Goal: Task Accomplishment & Management: Manage account settings

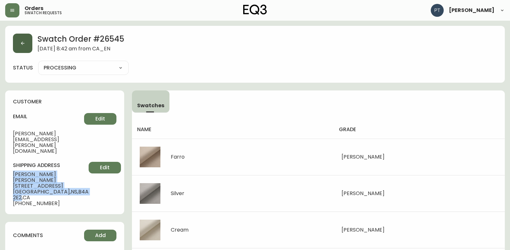
click at [16, 34] on button "button" at bounding box center [22, 43] width 19 height 19
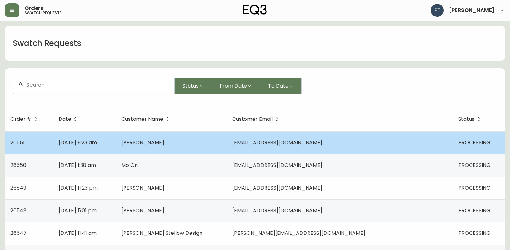
click at [169, 136] on td "[PERSON_NAME]" at bounding box center [171, 143] width 111 height 23
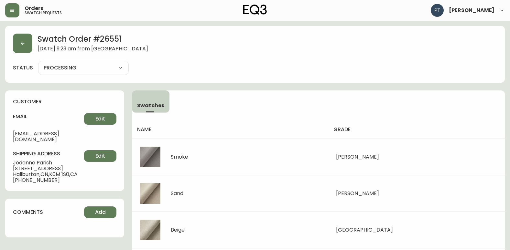
click at [98, 67] on select "PROCESSING SHIPPED CANCELLED" at bounding box center [83, 68] width 91 height 10
click at [38, 63] on select "PROCESSING SHIPPED CANCELLED" at bounding box center [83, 68] width 91 height 10
select select "PROCESSING"
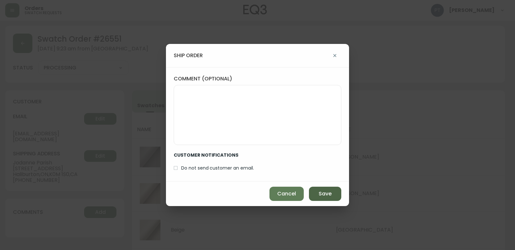
click at [314, 193] on button "Save" at bounding box center [325, 194] width 32 height 14
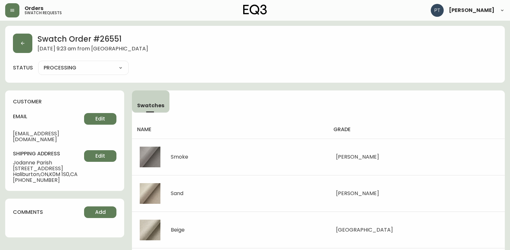
type input "SHIPPED"
select select "SHIPPED"
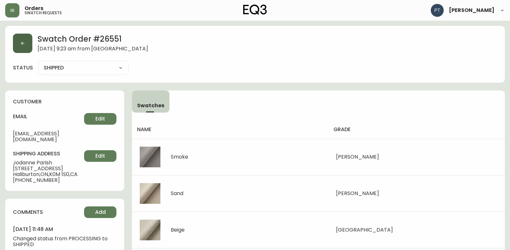
click at [31, 49] on button "button" at bounding box center [22, 43] width 19 height 19
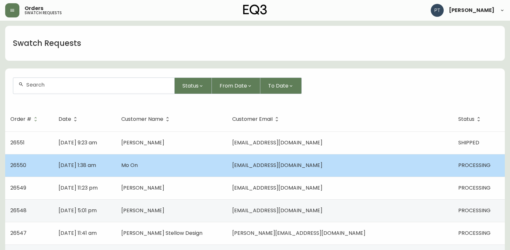
click at [116, 174] on td "[DATE] 1:38 am" at bounding box center [84, 165] width 63 height 23
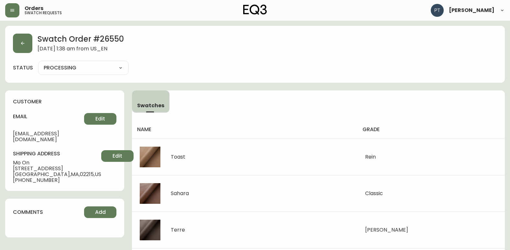
click at [95, 72] on select "PROCESSING SHIPPED CANCELLED" at bounding box center [83, 68] width 91 height 10
click at [38, 63] on select "PROCESSING SHIPPED CANCELLED" at bounding box center [83, 68] width 91 height 10
select select "PROCESSING"
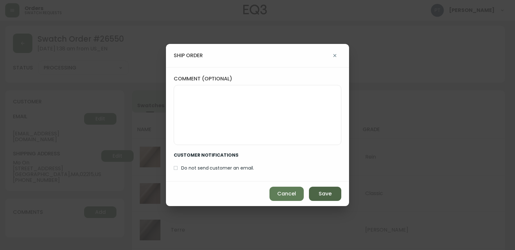
drag, startPoint x: 331, startPoint y: 198, endPoint x: 326, endPoint y: 195, distance: 5.6
click at [329, 198] on button "Save" at bounding box center [325, 194] width 32 height 14
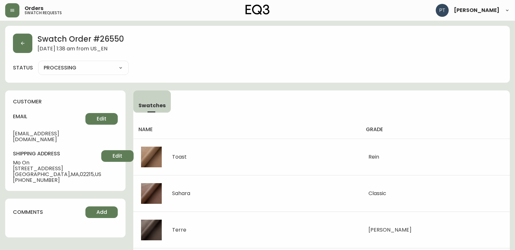
type input "SHIPPED"
select select "SHIPPED"
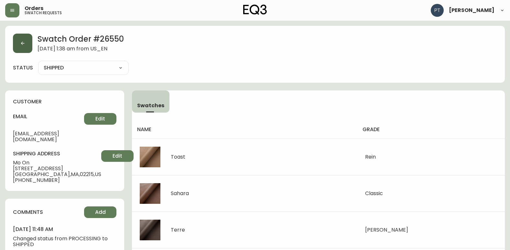
click at [23, 52] on button "button" at bounding box center [22, 43] width 19 height 19
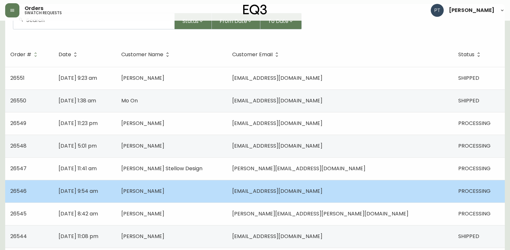
scroll to position [97, 0]
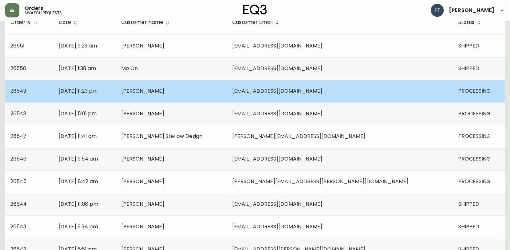
click at [116, 96] on td "[DATE] 11:23 pm" at bounding box center [84, 91] width 63 height 23
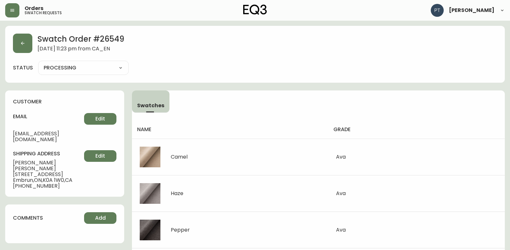
click at [74, 73] on div "PROCESSING SHIPPED CANCELLED" at bounding box center [83, 68] width 91 height 14
drag, startPoint x: 80, startPoint y: 66, endPoint x: 80, endPoint y: 71, distance: 4.9
click at [80, 68] on select "PROCESSING SHIPPED CANCELLED" at bounding box center [83, 68] width 91 height 10
click at [38, 63] on select "PROCESSING SHIPPED CANCELLED" at bounding box center [83, 68] width 91 height 10
select select "PROCESSING"
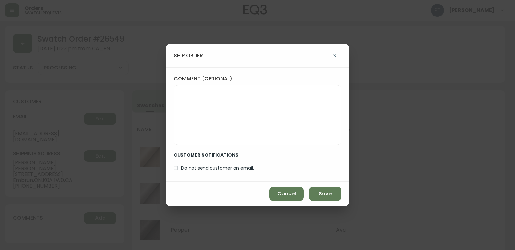
drag, startPoint x: 320, startPoint y: 200, endPoint x: 308, endPoint y: 183, distance: 20.5
click at [319, 201] on button "Save" at bounding box center [325, 194] width 32 height 14
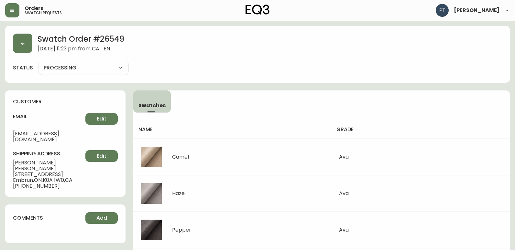
type input "SHIPPED"
select select "SHIPPED"
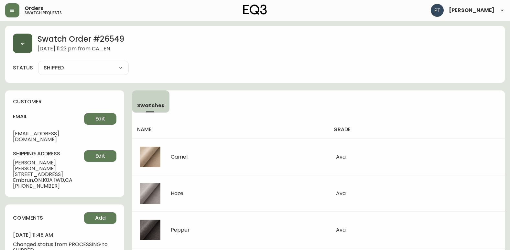
click at [19, 42] on button "button" at bounding box center [22, 43] width 19 height 19
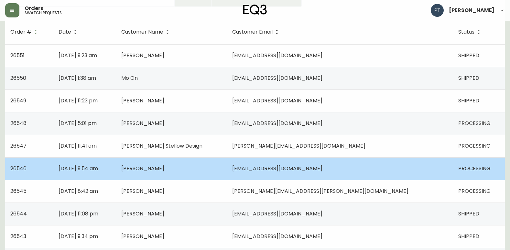
scroll to position [97, 0]
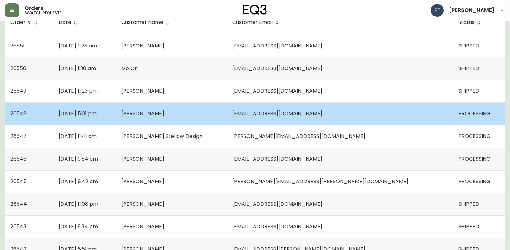
click at [217, 120] on td "[PERSON_NAME]" at bounding box center [171, 114] width 111 height 23
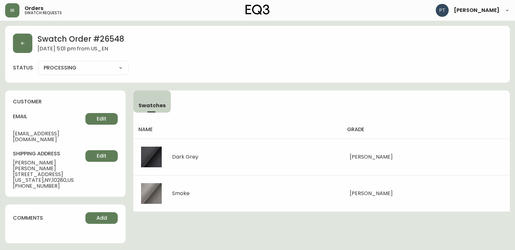
click at [107, 66] on select "PROCESSING SHIPPED CANCELLED" at bounding box center [83, 68] width 91 height 10
click at [38, 63] on select "PROCESSING SHIPPED CANCELLED" at bounding box center [83, 68] width 91 height 10
select select "PROCESSING"
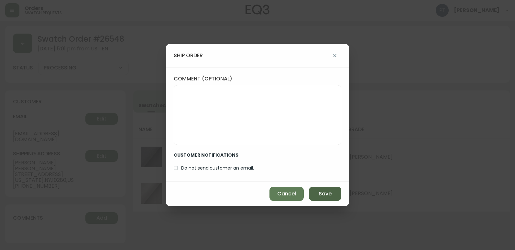
click at [318, 197] on button "Save" at bounding box center [325, 194] width 32 height 14
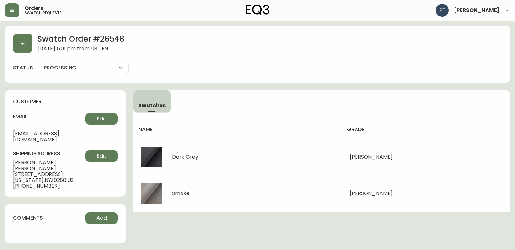
type input "SHIPPED"
select select "SHIPPED"
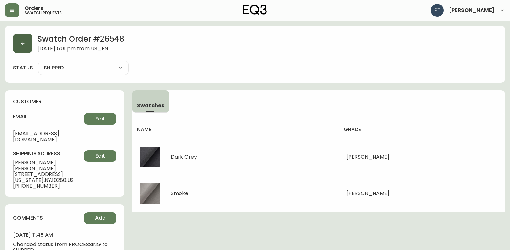
click at [22, 43] on icon "button" at bounding box center [22, 43] width 5 height 5
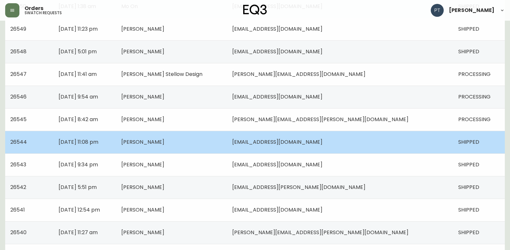
scroll to position [162, 0]
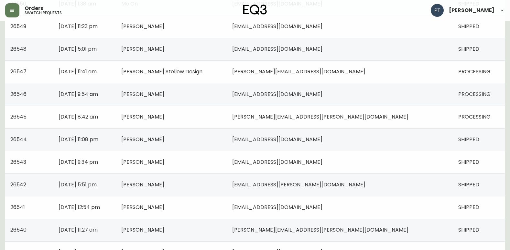
drag, startPoint x: 240, startPoint y: 81, endPoint x: 217, endPoint y: 75, distance: 23.4
click at [227, 82] on td "[PERSON_NAME] Stellow Design" at bounding box center [171, 71] width 111 height 23
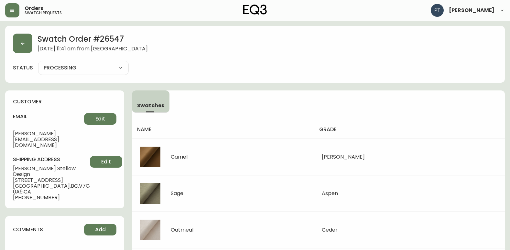
click at [78, 65] on select "PROCESSING SHIPPED CANCELLED" at bounding box center [83, 68] width 91 height 10
click at [38, 63] on select "PROCESSING SHIPPED CANCELLED" at bounding box center [83, 68] width 91 height 10
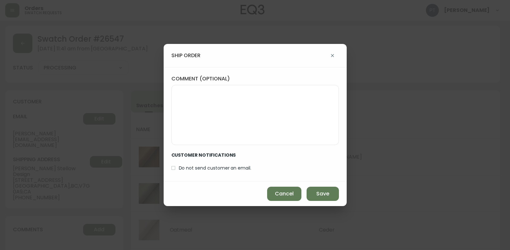
select select "PROCESSING"
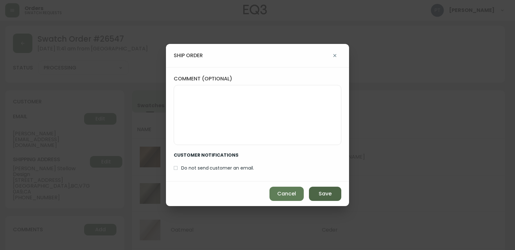
click at [328, 192] on span "Save" at bounding box center [325, 193] width 13 height 7
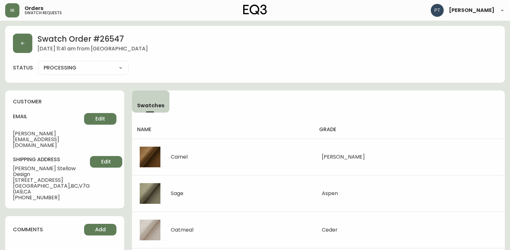
type input "SHIPPED"
select select "SHIPPED"
click at [31, 50] on button "button" at bounding box center [22, 43] width 19 height 19
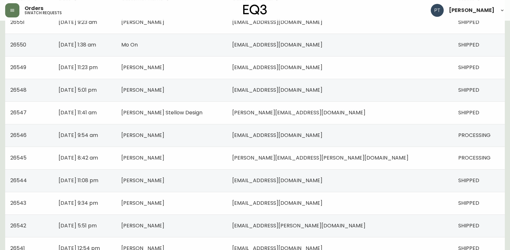
scroll to position [129, 0]
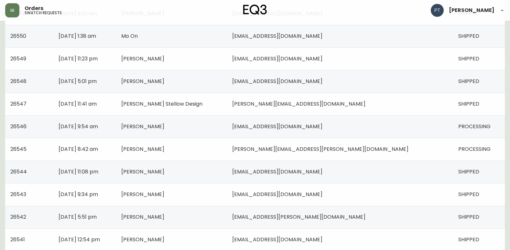
click at [227, 131] on td "[PERSON_NAME]" at bounding box center [171, 126] width 111 height 23
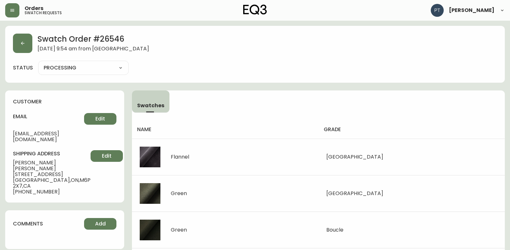
drag, startPoint x: 104, startPoint y: 60, endPoint x: 107, endPoint y: 64, distance: 4.1
click at [104, 61] on div "Swatch Order # 26546 [DATE] 9:54 am from [GEOGRAPHIC_DATA] status PROCESSING PR…" at bounding box center [255, 54] width 500 height 57
click at [115, 71] on select "PROCESSING SHIPPED CANCELLED" at bounding box center [83, 68] width 91 height 10
click at [38, 63] on select "PROCESSING SHIPPED CANCELLED" at bounding box center [83, 68] width 91 height 10
select select "PROCESSING"
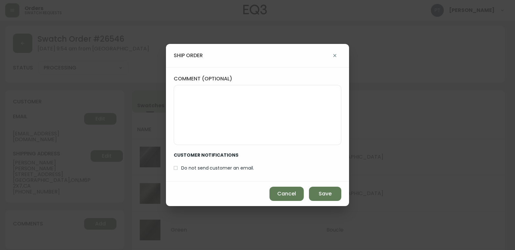
drag, startPoint x: 313, startPoint y: 190, endPoint x: 279, endPoint y: 171, distance: 38.7
click at [311, 189] on button "Save" at bounding box center [325, 194] width 32 height 14
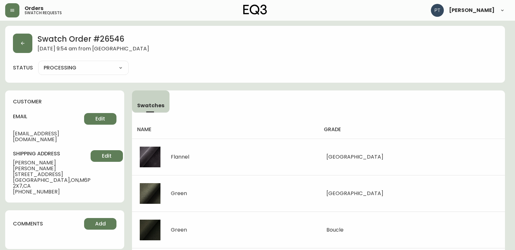
type input "SHIPPED"
select select "SHIPPED"
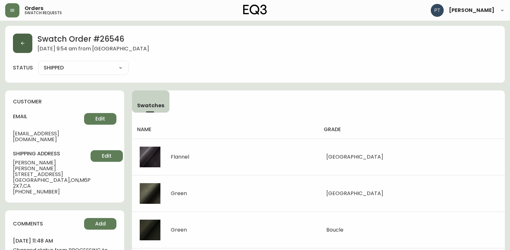
click at [28, 44] on button "button" at bounding box center [22, 43] width 19 height 19
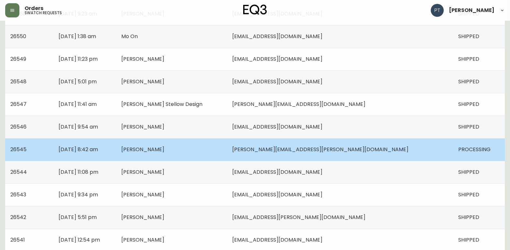
scroll to position [129, 0]
click at [227, 156] on td "[PERSON_NAME]" at bounding box center [171, 149] width 111 height 23
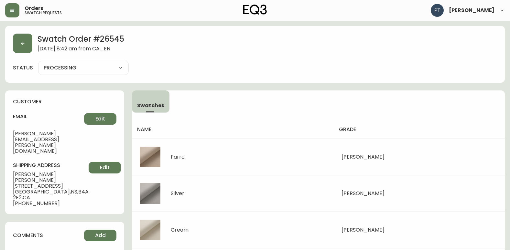
click at [102, 70] on select "PROCESSING SHIPPED CANCELLED" at bounding box center [83, 68] width 91 height 10
click at [38, 63] on select "PROCESSING SHIPPED CANCELLED" at bounding box center [83, 68] width 91 height 10
click at [106, 78] on div "Swatch Order # 26545 [DATE] 8:42 am from [GEOGRAPHIC_DATA] status PROCESSING PR…" at bounding box center [255, 54] width 500 height 57
click at [106, 71] on select "PROCESSING SHIPPED CANCELLED" at bounding box center [83, 68] width 91 height 10
click at [38, 63] on select "PROCESSING SHIPPED CANCELLED" at bounding box center [83, 68] width 91 height 10
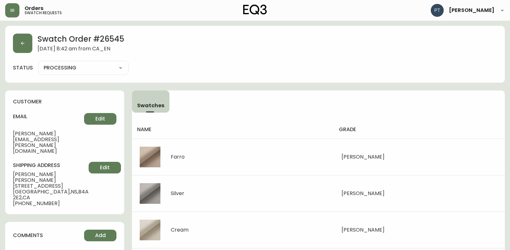
select select "PROCESSING"
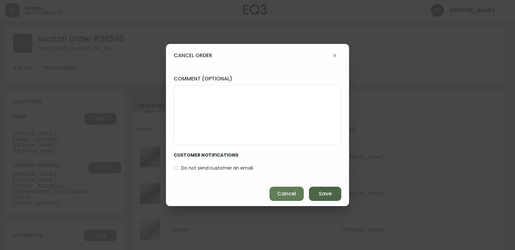
click at [335, 192] on button "Save" at bounding box center [325, 194] width 32 height 14
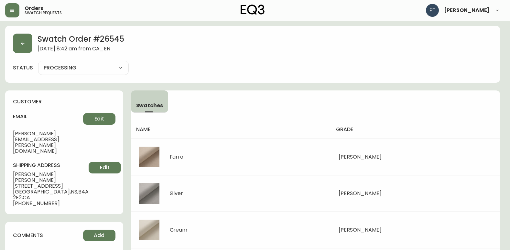
type input "CANCELLED"
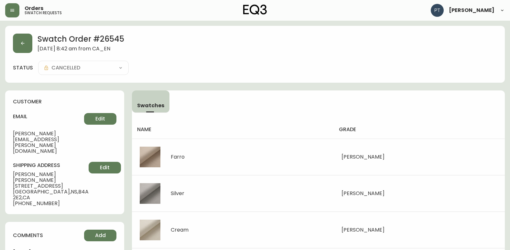
scroll to position [0, 0]
drag, startPoint x: 93, startPoint y: 41, endPoint x: 123, endPoint y: 40, distance: 30.1
click at [123, 40] on h2 "Swatch Order # 26545" at bounding box center [81, 40] width 87 height 12
drag, startPoint x: 123, startPoint y: 40, endPoint x: 115, endPoint y: 40, distance: 8.1
copy h2 "# 26545"
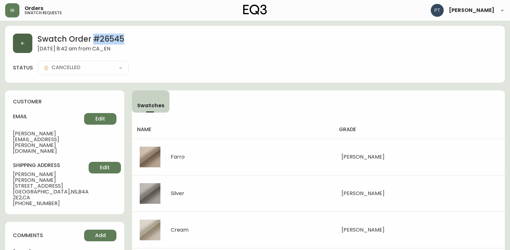
click at [16, 44] on button "button" at bounding box center [22, 43] width 19 height 19
